Goal: Transaction & Acquisition: Purchase product/service

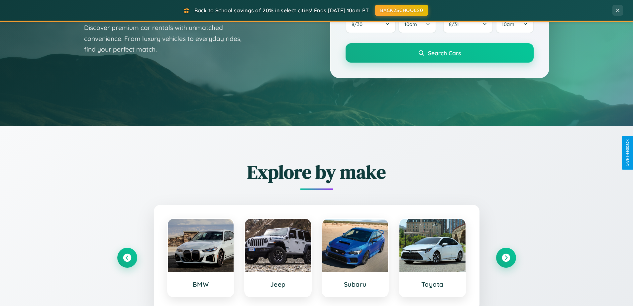
scroll to position [287, 0]
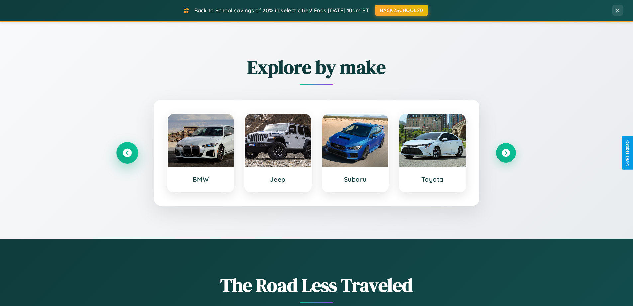
click at [127, 153] on icon at bounding box center [127, 152] width 9 height 9
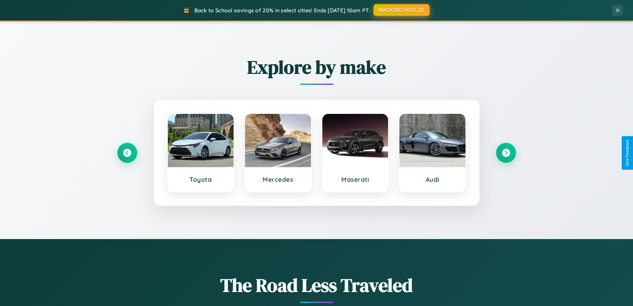
click at [401, 10] on button "BACK2SCHOOL20" at bounding box center [402, 10] width 56 height 12
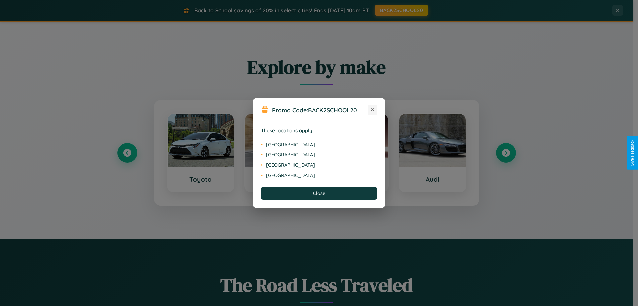
click at [373, 109] on icon at bounding box center [373, 109] width 4 height 4
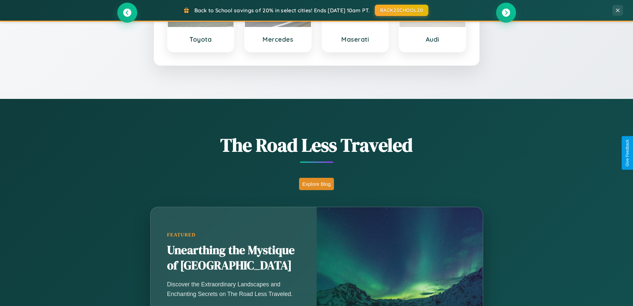
scroll to position [458, 0]
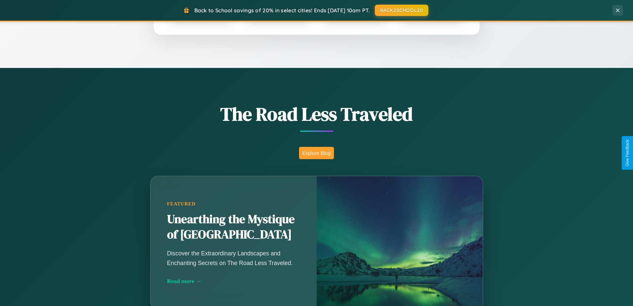
click at [317, 153] on button "Explore Blog" at bounding box center [316, 153] width 35 height 12
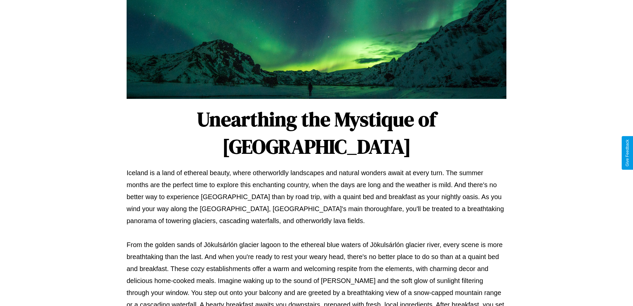
scroll to position [215, 0]
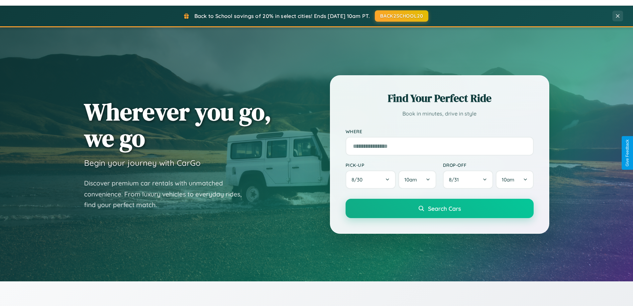
scroll to position [20, 0]
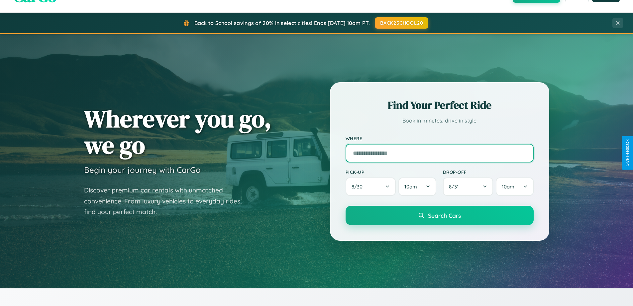
click at [440, 153] on input "text" at bounding box center [440, 153] width 188 height 19
type input "**********"
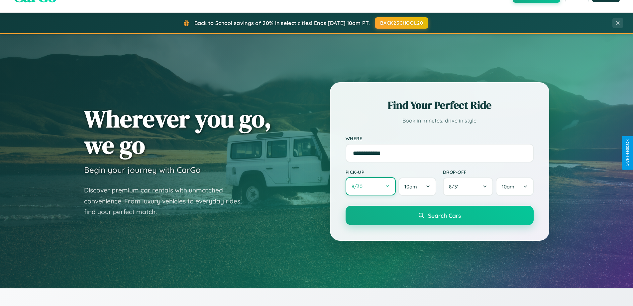
click at [371, 186] on button "8 / 30" at bounding box center [371, 186] width 51 height 18
select select "*"
select select "****"
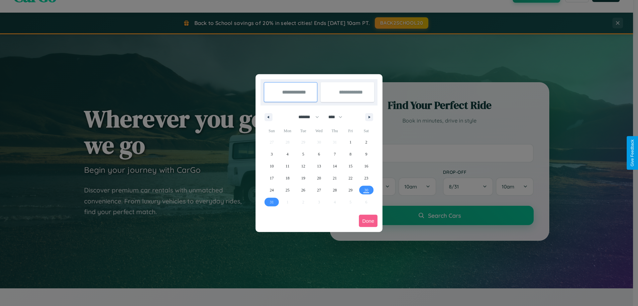
click at [306, 117] on select "******* ******** ***** ***** *** **** **** ****** ********* ******* ******** **…" at bounding box center [308, 116] width 28 height 11
select select "*"
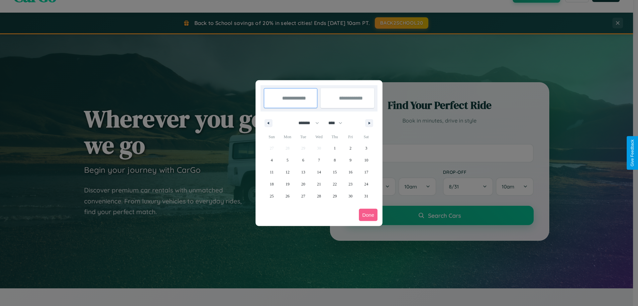
click at [339, 123] on select "**** **** **** **** **** **** **** **** **** **** **** **** **** **** **** ****…" at bounding box center [335, 122] width 20 height 11
select select "****"
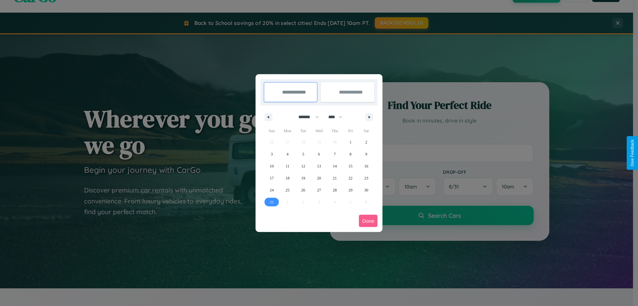
click at [272, 202] on span "31" at bounding box center [272, 202] width 4 height 12
type input "**********"
click at [369, 117] on icon "button" at bounding box center [370, 117] width 3 height 3
select select "*"
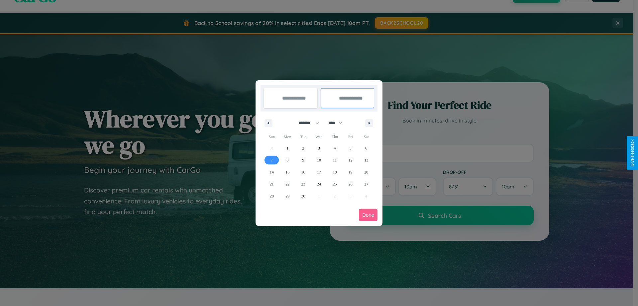
click at [272, 160] on span "7" at bounding box center [272, 160] width 2 height 12
type input "**********"
select select "*"
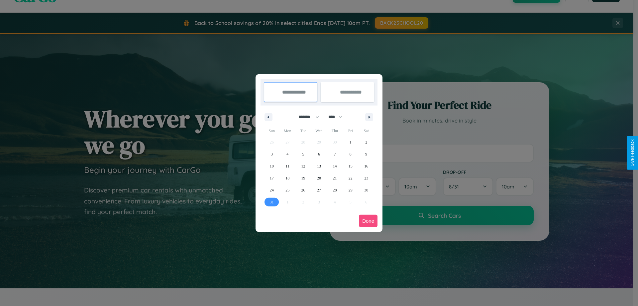
click at [368, 220] on button "Done" at bounding box center [368, 220] width 19 height 12
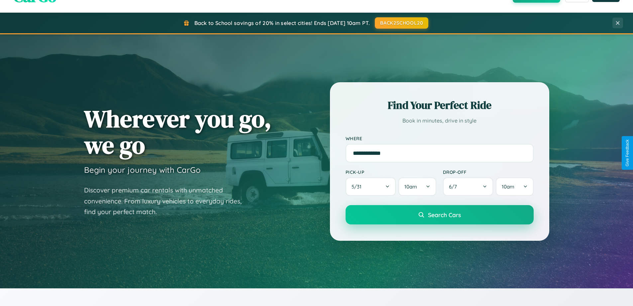
click at [440, 214] on span "Search Cars" at bounding box center [444, 214] width 33 height 7
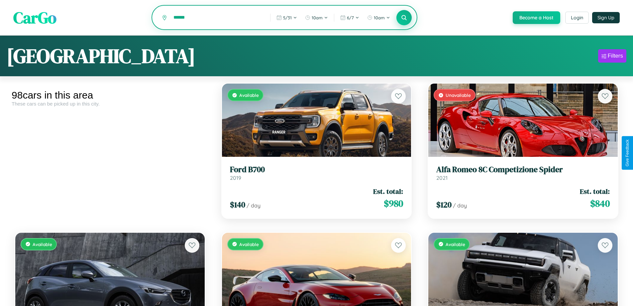
type input "******"
click at [404, 18] on icon at bounding box center [404, 17] width 6 height 6
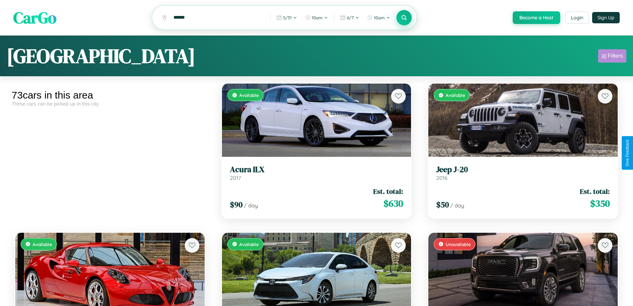
click at [613, 57] on div "Filters" at bounding box center [615, 56] width 15 height 7
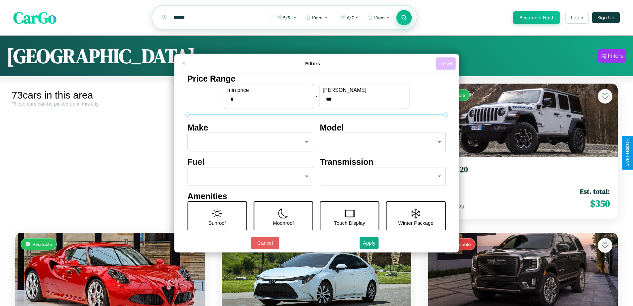
click at [447, 63] on button "Reset" at bounding box center [446, 63] width 20 height 12
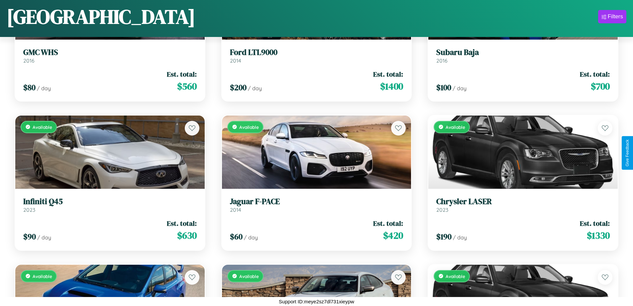
scroll to position [1583, 0]
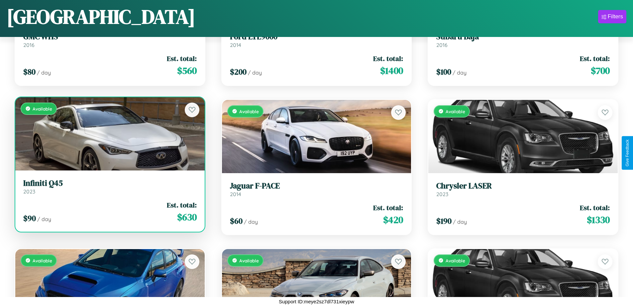
click at [109, 213] on div "$ 90 / day Est. total: $ 630" at bounding box center [110, 212] width 174 height 24
click at [109, 211] on div "$ 90 / day Est. total: $ 630" at bounding box center [110, 212] width 174 height 24
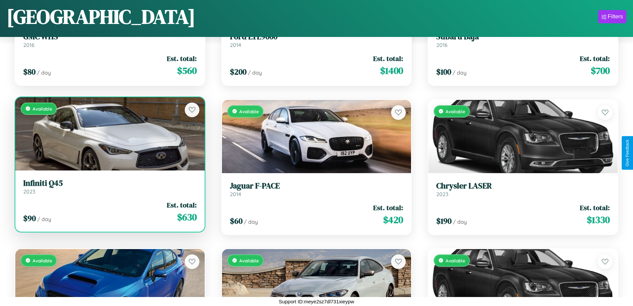
click at [109, 211] on div "$ 90 / day Est. total: $ 630" at bounding box center [110, 212] width 174 height 24
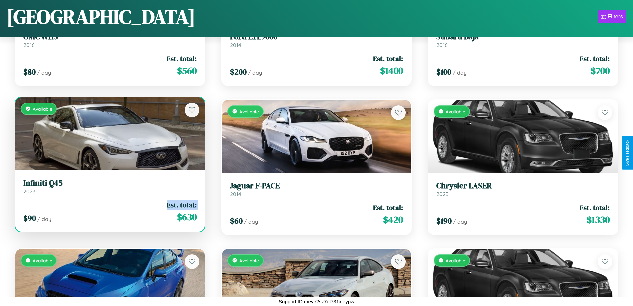
click at [109, 211] on div "$ 90 / day Est. total: $ 630" at bounding box center [110, 212] width 174 height 24
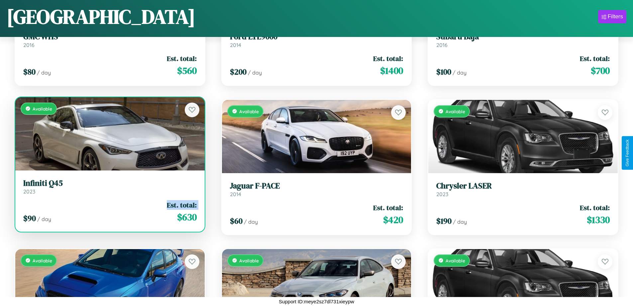
click at [109, 211] on div "$ 90 / day Est. total: $ 630" at bounding box center [110, 212] width 174 height 24
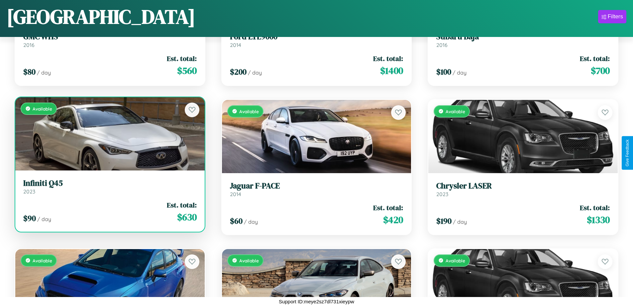
click at [109, 211] on div "$ 90 / day Est. total: $ 630" at bounding box center [110, 212] width 174 height 24
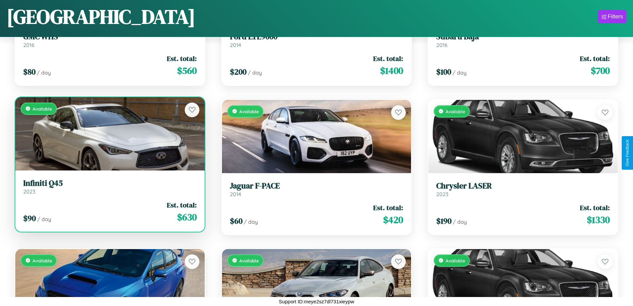
click at [109, 186] on h3 "Infiniti Q45" at bounding box center [110, 183] width 174 height 10
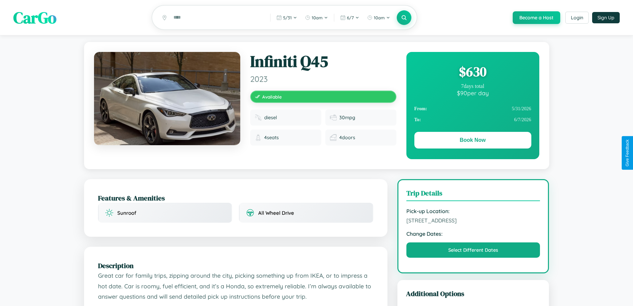
scroll to position [69, 0]
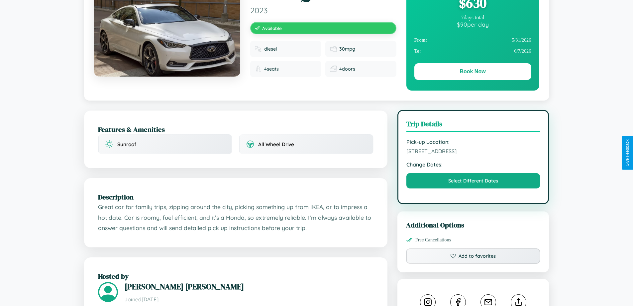
click at [474, 152] on span "8661 Union Street Madrid 35467 Spain" at bounding box center [474, 151] width 134 height 7
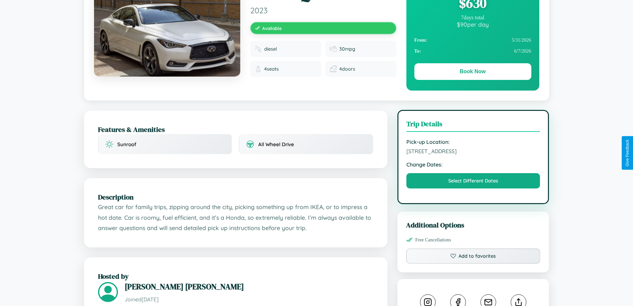
click at [474, 152] on span "8661 Union Street Madrid 35467 Spain" at bounding box center [474, 151] width 134 height 7
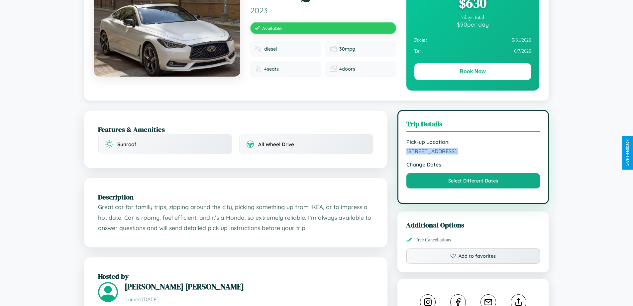
click at [474, 152] on span "8661 Union Street Madrid 35467 Spain" at bounding box center [474, 151] width 134 height 7
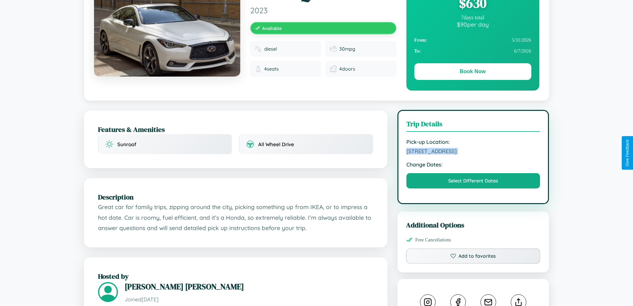
click at [474, 152] on span "8661 Union Street Madrid 35467 Spain" at bounding box center [474, 151] width 134 height 7
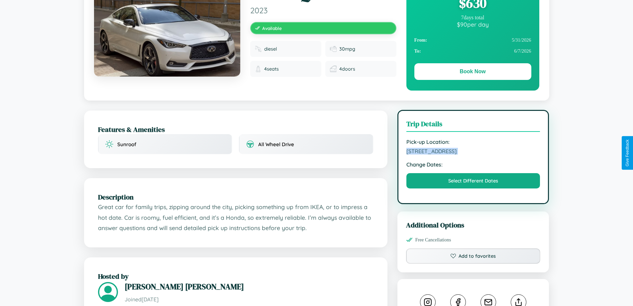
click at [474, 152] on span "8661 Union Street Madrid 35467 Spain" at bounding box center [474, 151] width 134 height 7
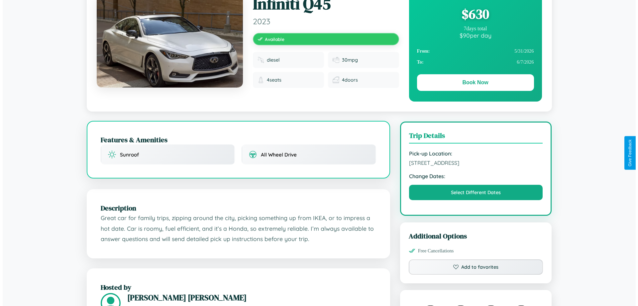
scroll to position [0, 0]
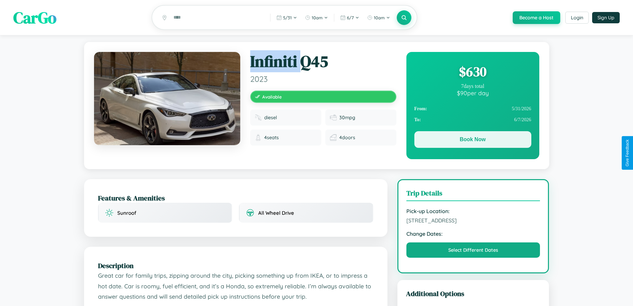
click at [473, 140] on button "Book Now" at bounding box center [473, 139] width 117 height 17
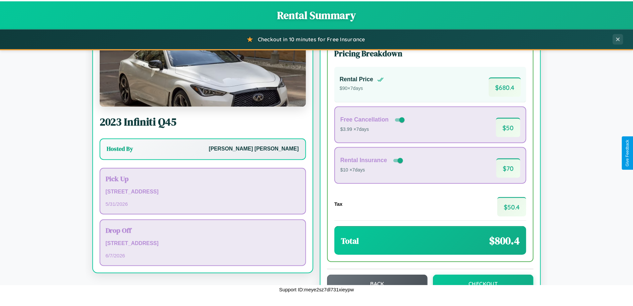
scroll to position [46, 0]
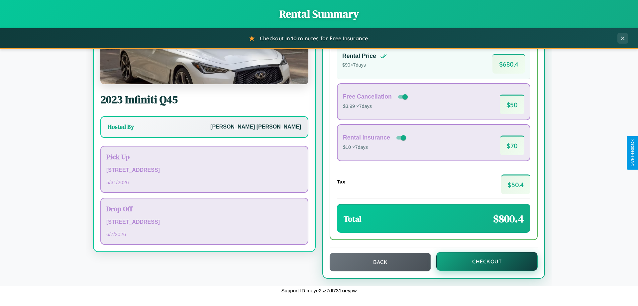
click at [483, 261] on button "Checkout" at bounding box center [487, 261] width 101 height 19
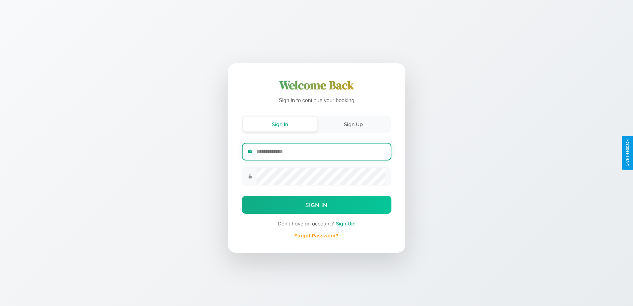
click at [321, 151] on input "email" at bounding box center [321, 151] width 129 height 16
type input "**********"
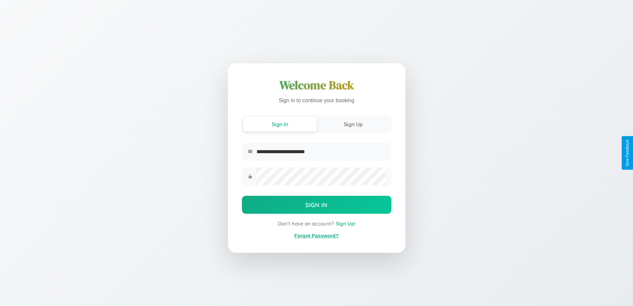
click at [317, 235] on link "Forgot Password?" at bounding box center [317, 235] width 44 height 6
